Goal: Find specific page/section: Find specific page/section

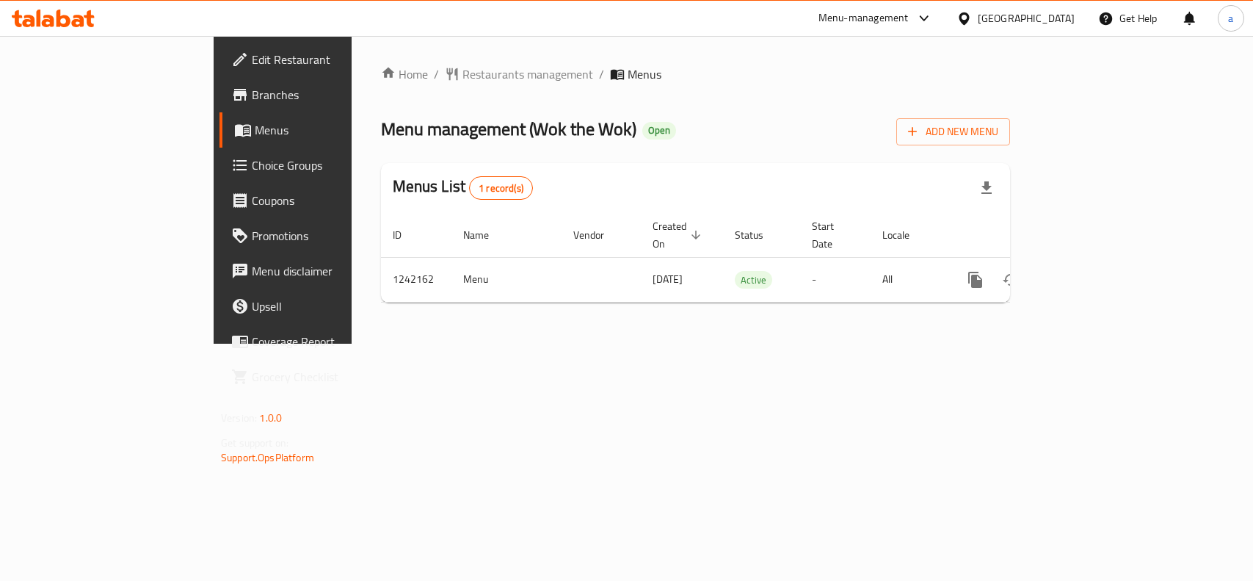
click at [1006, 11] on div "[GEOGRAPHIC_DATA]" at bounding box center [1026, 18] width 97 height 16
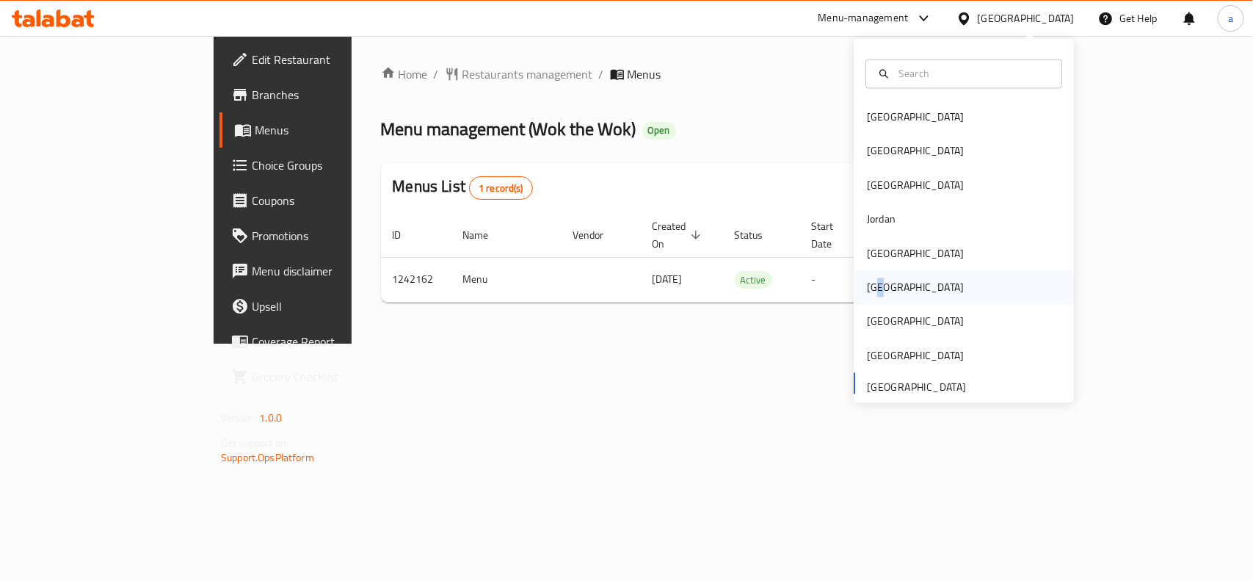
click at [871, 287] on div "[GEOGRAPHIC_DATA]" at bounding box center [915, 288] width 97 height 16
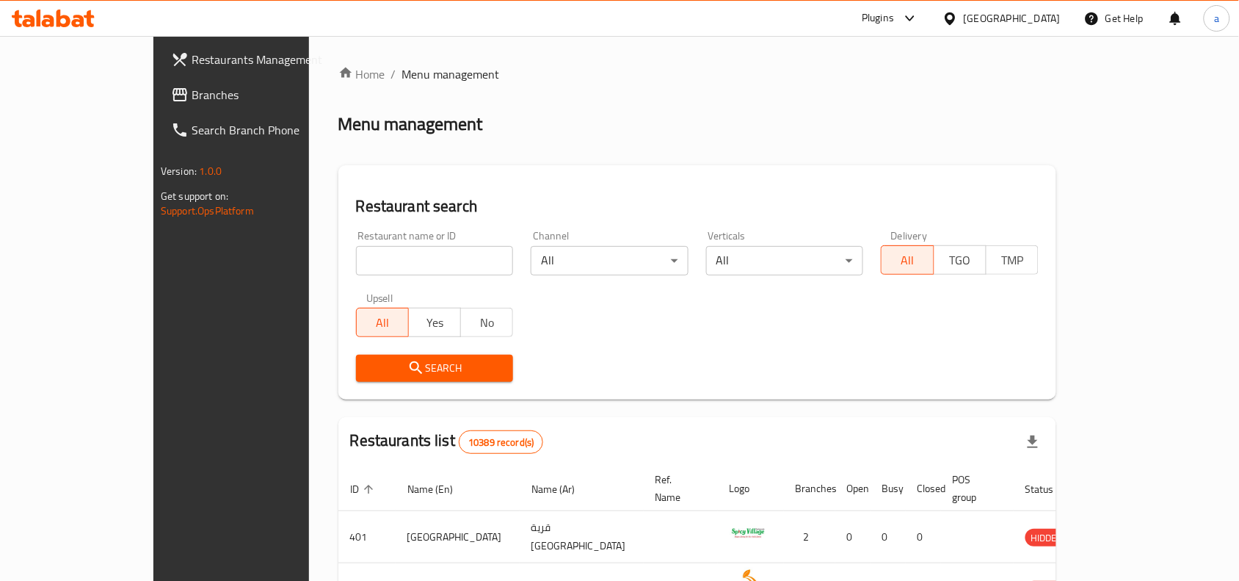
click at [192, 99] on span "Branches" at bounding box center [270, 95] width 157 height 18
